Goal: Use online tool/utility: Use online tool/utility

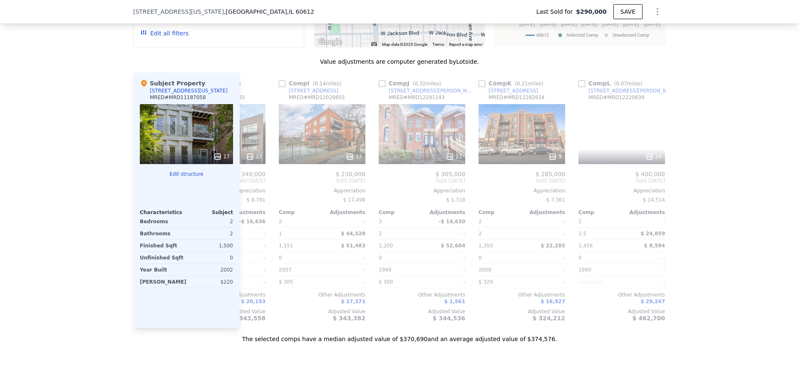
scroll to position [0, 792]
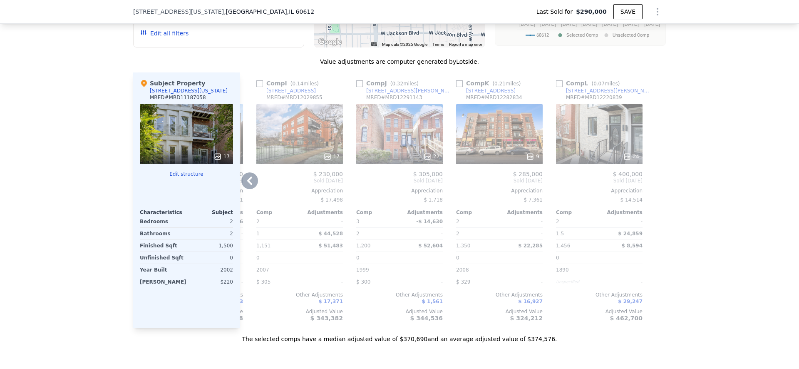
click at [559, 84] on input "checkbox" at bounding box center [559, 83] width 7 height 7
checkbox input "true"
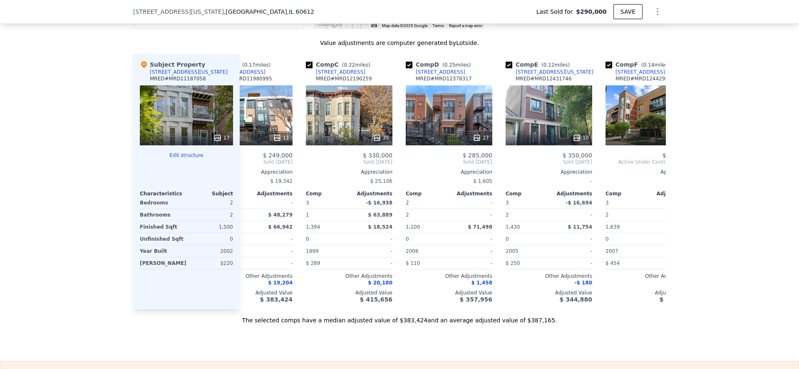
scroll to position [0, 144]
click at [410, 65] on input "checkbox" at bounding box center [408, 65] width 7 height 7
checkbox input "false"
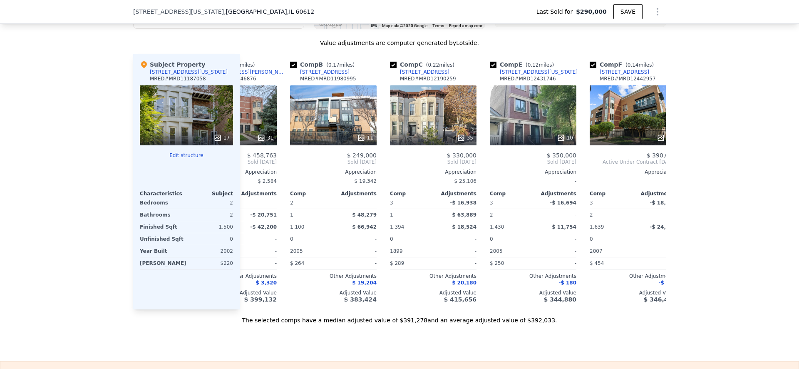
scroll to position [0, 58]
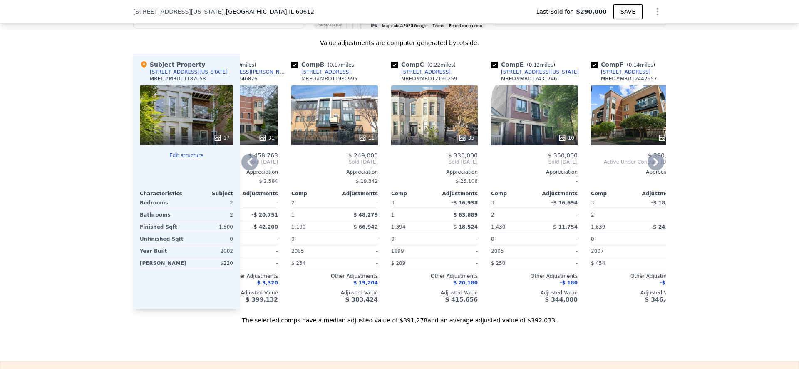
click at [296, 65] on input "checkbox" at bounding box center [294, 65] width 7 height 7
checkbox input "false"
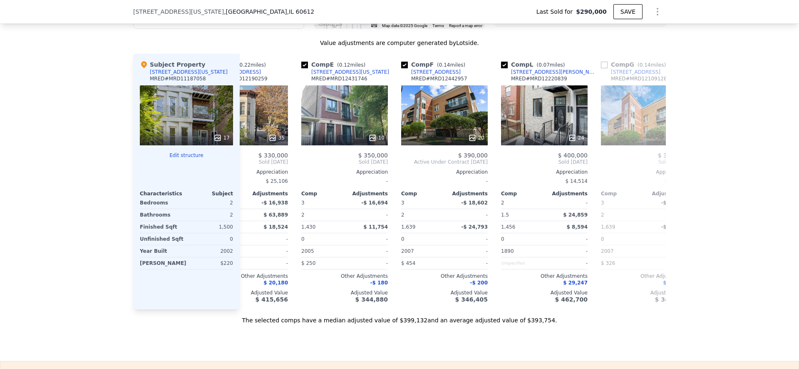
scroll to position [0, 144]
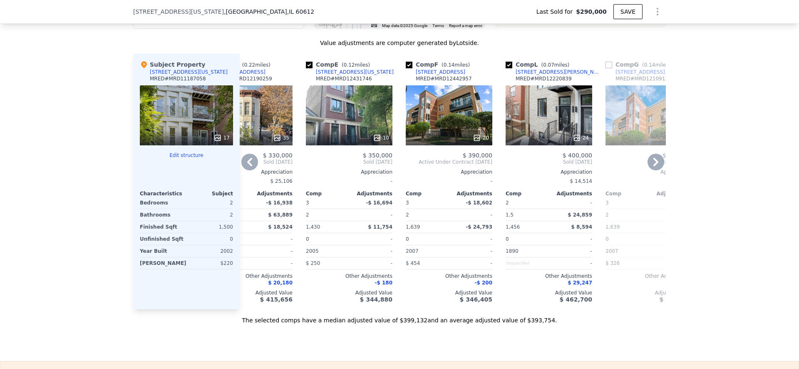
click at [510, 66] on input "checkbox" at bounding box center [509, 65] width 7 height 7
checkbox input "false"
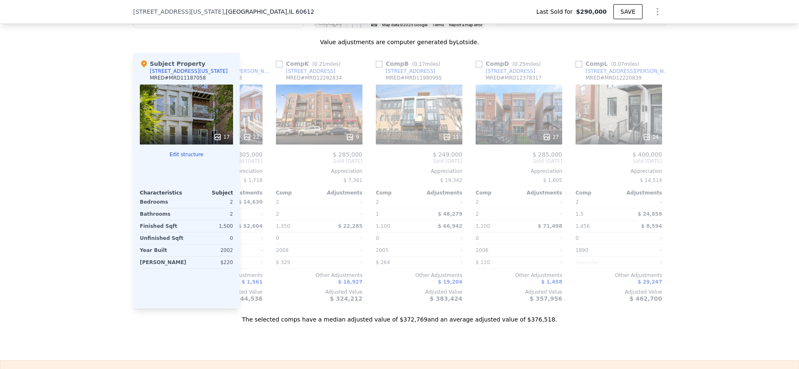
scroll to position [0, 792]
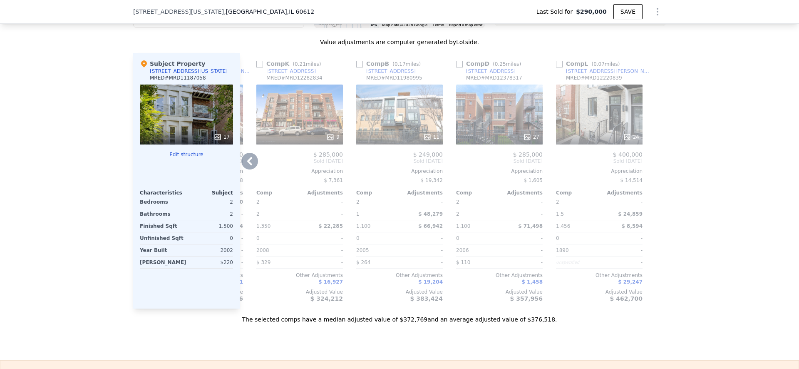
click at [558, 62] on input "checkbox" at bounding box center [559, 64] width 7 height 7
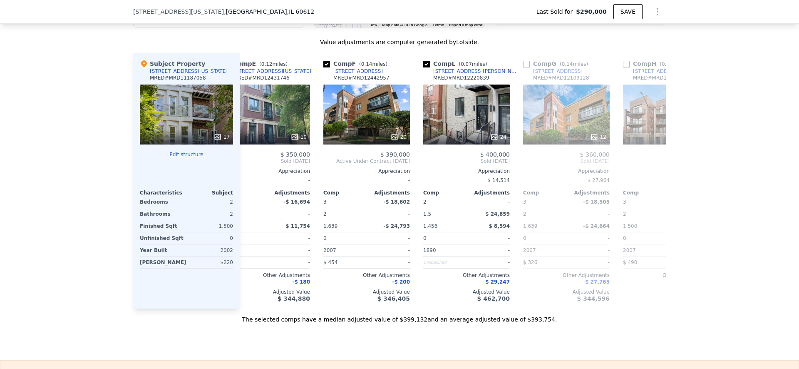
scroll to position [0, 213]
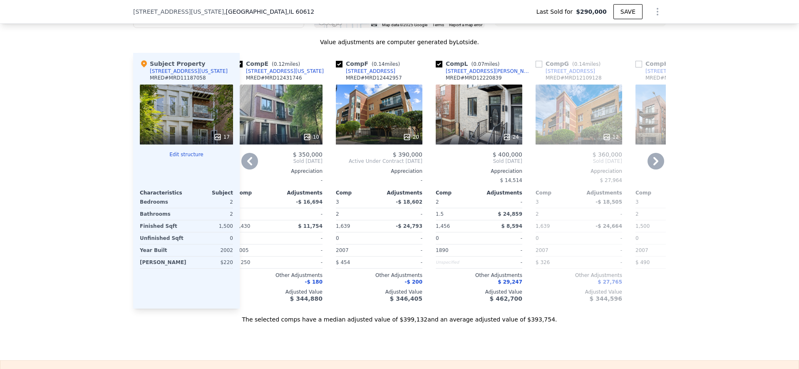
click at [437, 64] on input "checkbox" at bounding box center [439, 64] width 7 height 7
checkbox input "false"
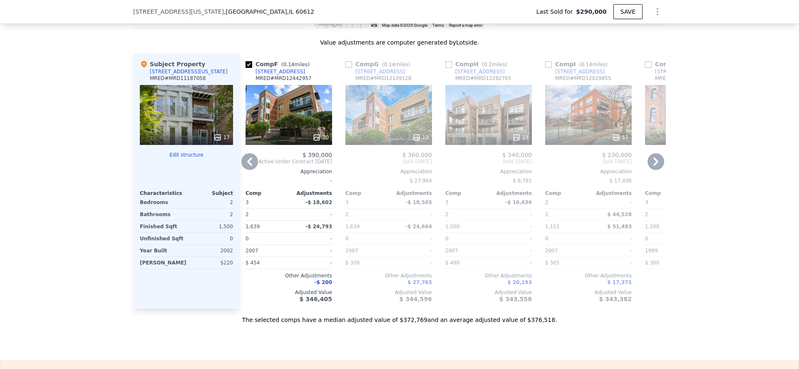
scroll to position [0, 305]
click at [350, 64] on input "checkbox" at bounding box center [347, 64] width 7 height 7
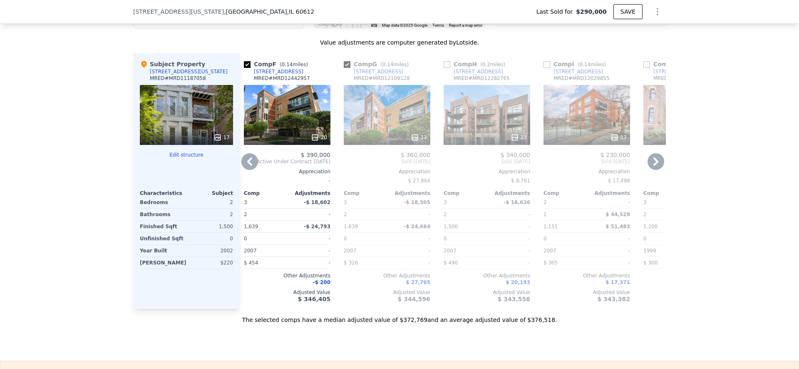
checkbox input "true"
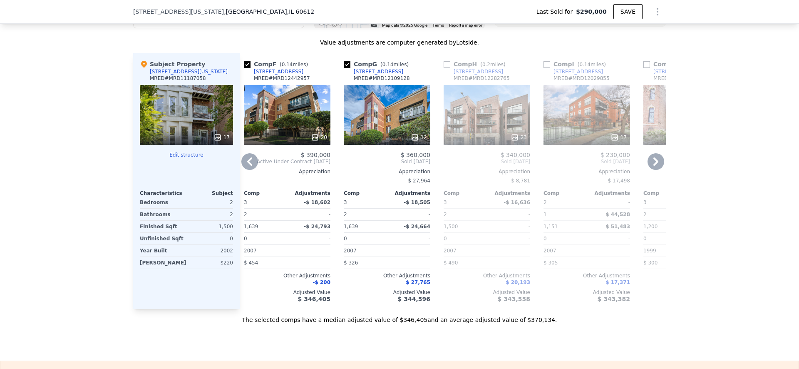
click at [446, 64] on input "checkbox" at bounding box center [447, 64] width 7 height 7
checkbox input "true"
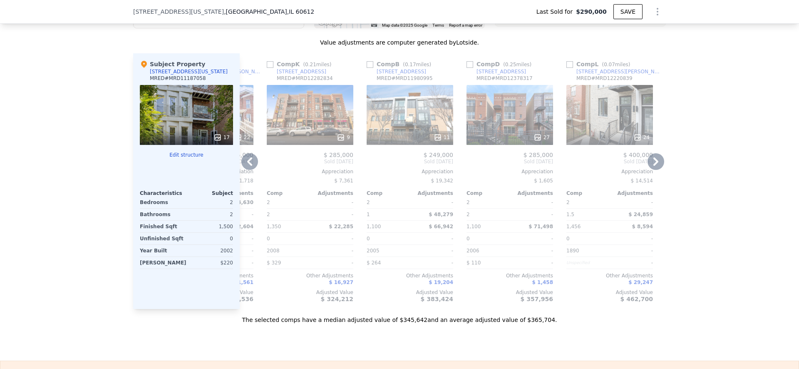
scroll to position [0, 792]
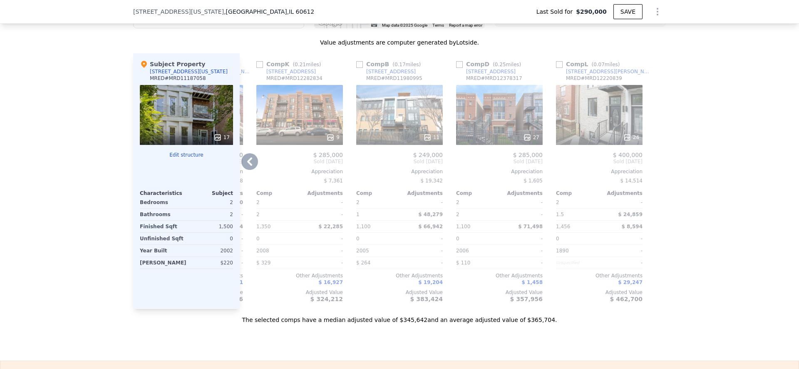
click at [559, 64] on input "checkbox" at bounding box center [559, 64] width 7 height 7
checkbox input "true"
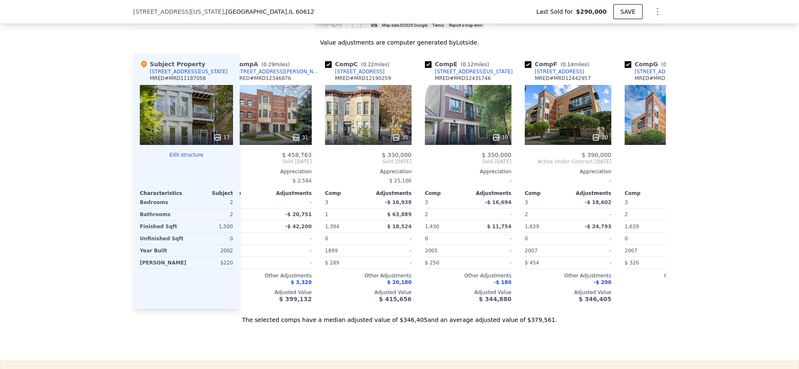
scroll to position [0, 0]
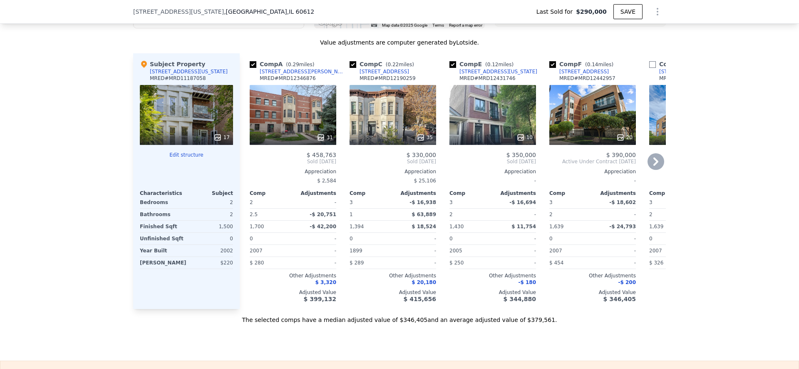
type input "$ 378,000"
type input "$ 47,630"
checkbox input "false"
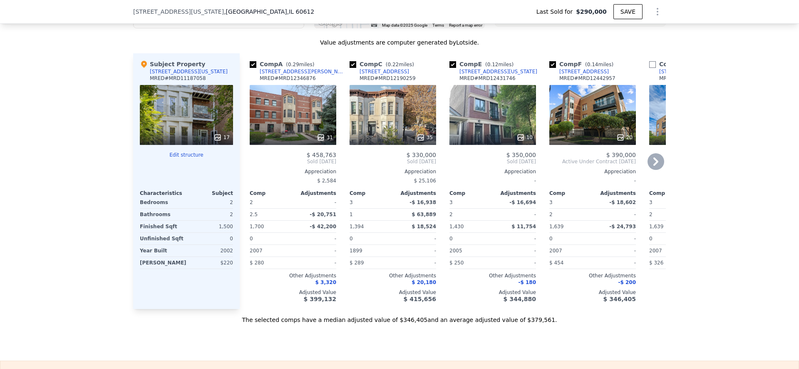
checkbox input "true"
